Goal: Task Accomplishment & Management: Manage account settings

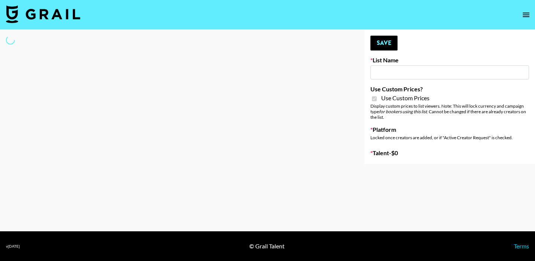
type input "[PERSON_NAME] ([DATE])"
checkbox input "true"
select select "Brand"
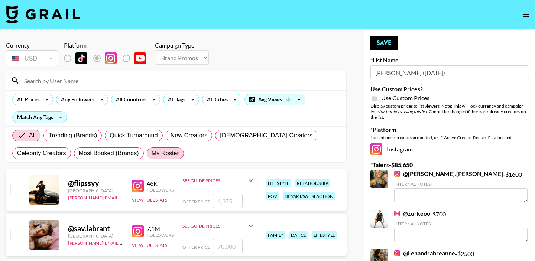
click at [168, 153] on span "My Roster" at bounding box center [165, 153] width 27 height 9
click at [152, 153] on input "My Roster" at bounding box center [152, 153] width 0 height 0
radio input "true"
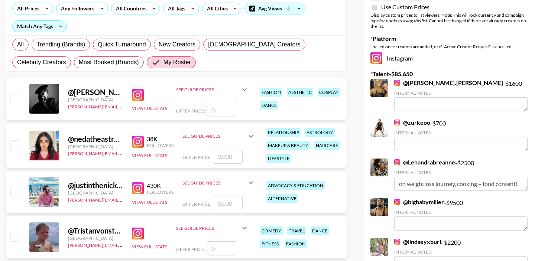
scroll to position [159, 0]
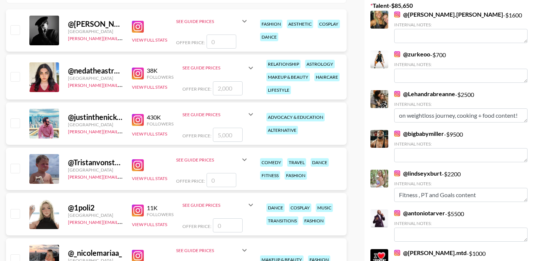
click at [15, 169] on input "checkbox" at bounding box center [14, 168] width 9 height 9
click at [10, 172] on div at bounding box center [15, 169] width 12 height 13
click at [19, 170] on input "checkbox" at bounding box center [14, 168] width 9 height 9
checkbox input "false"
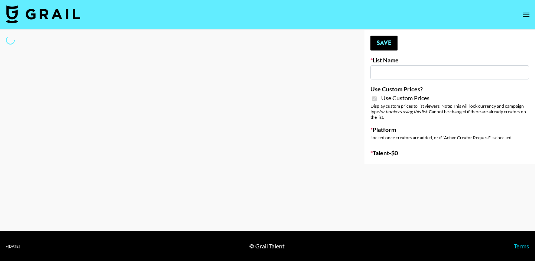
type input "[PERSON_NAME] ([DATE])"
checkbox input "true"
select select "Brand"
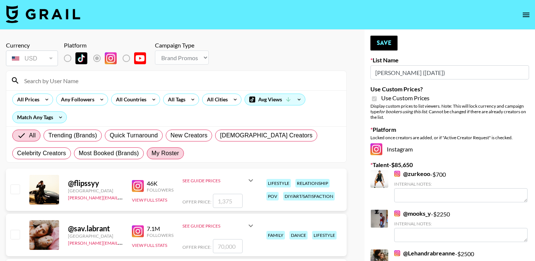
click at [163, 156] on span "My Roster" at bounding box center [165, 153] width 27 height 9
click at [152, 153] on input "My Roster" at bounding box center [152, 153] width 0 height 0
radio input "true"
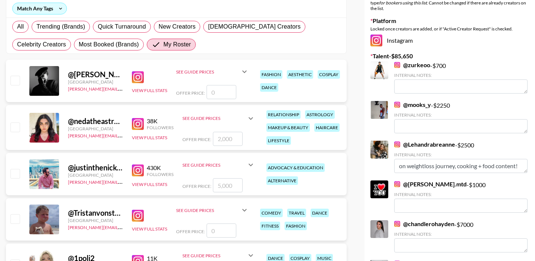
scroll to position [110, 0]
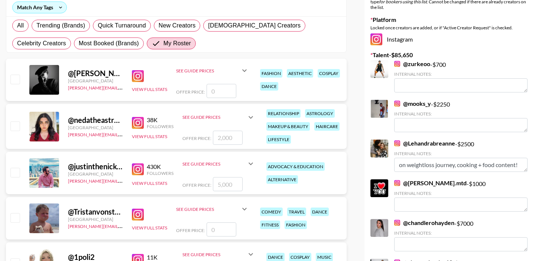
click at [17, 122] on input "checkbox" at bounding box center [14, 125] width 9 height 9
checkbox input "true"
type input "2000"
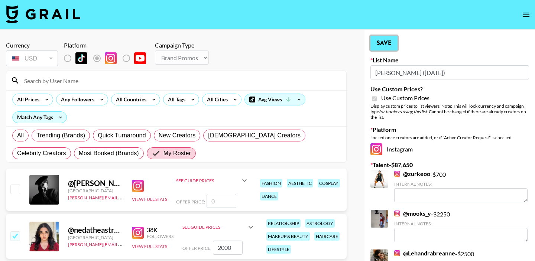
click at [381, 45] on button "Save" at bounding box center [383, 43] width 27 height 15
